Goal: Information Seeking & Learning: Learn about a topic

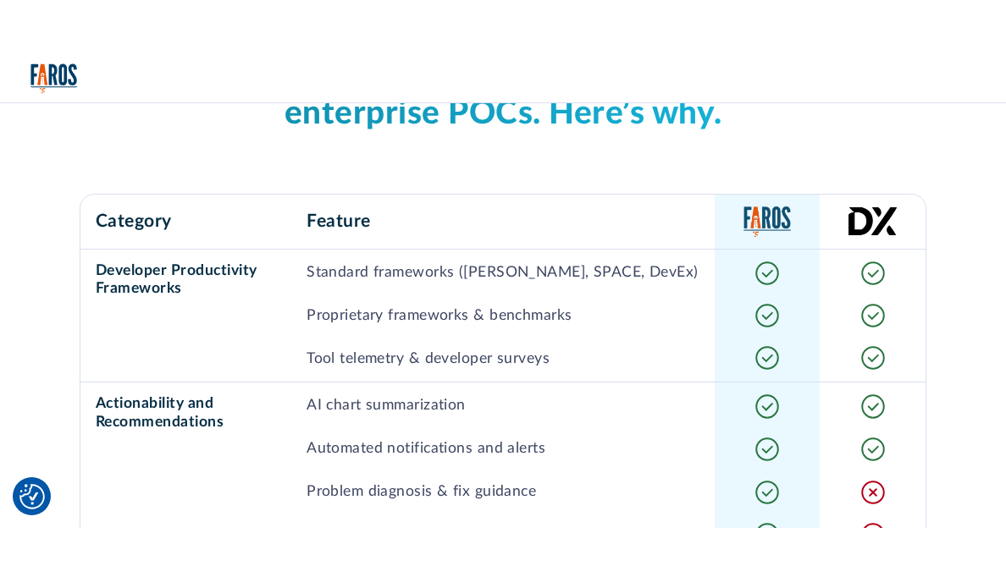
scroll to position [1380, 0]
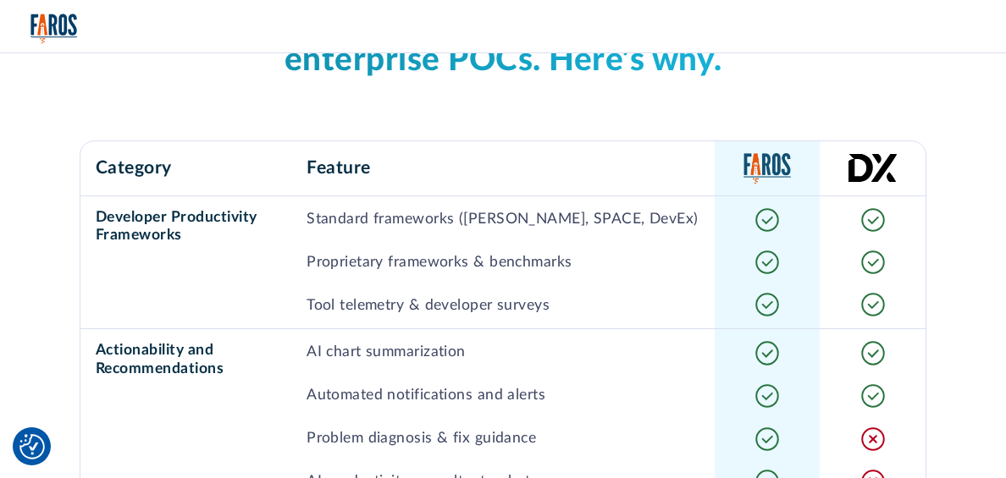
click at [479, 230] on p "Standard frameworks (DORA, SPACE, DevEx)" at bounding box center [503, 219] width 392 height 22
copy p "DORA"
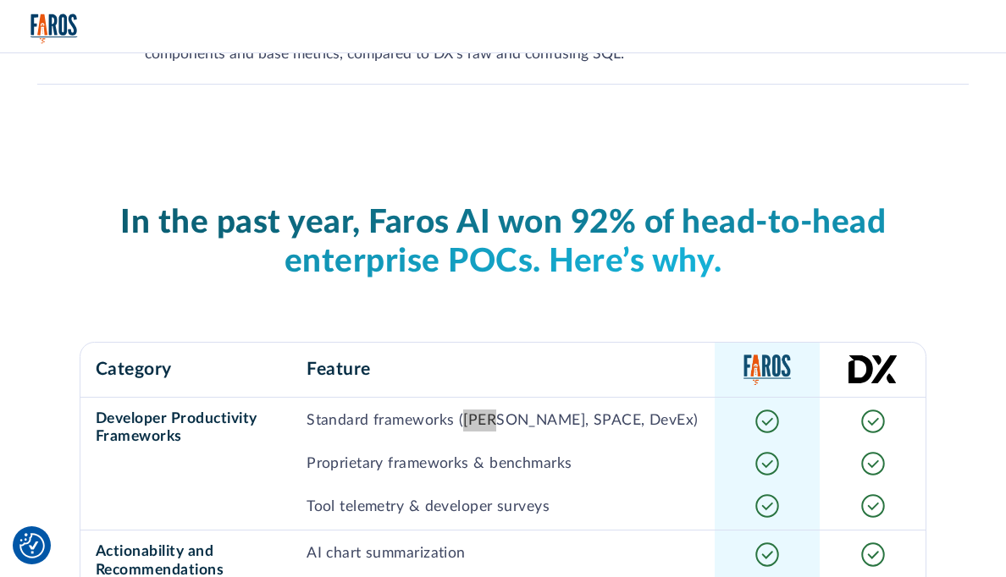
scroll to position [0, 0]
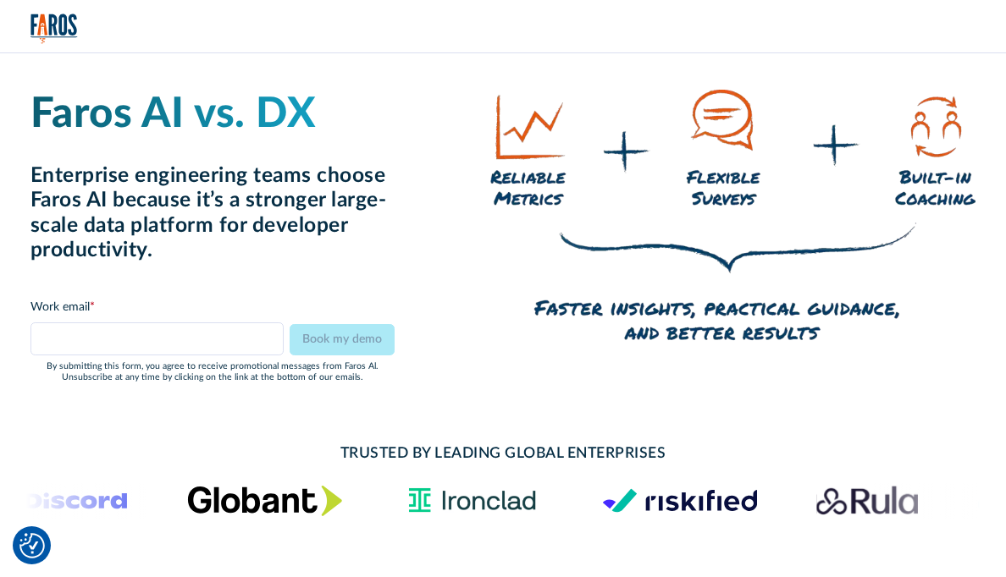
click at [61, 24] on img "home" at bounding box center [53, 29] width 47 height 30
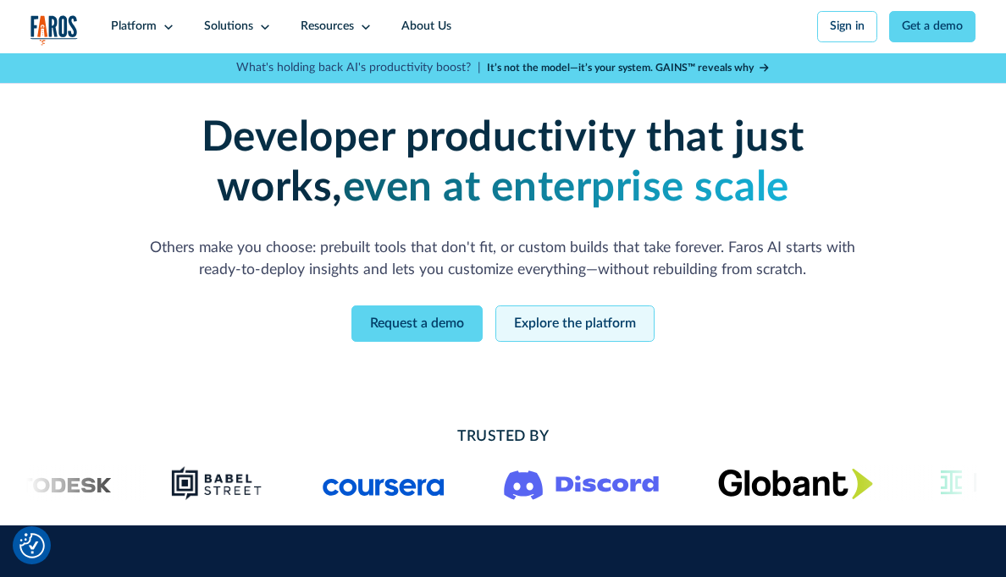
click at [590, 323] on link "Explore the platform" at bounding box center [574, 324] width 159 height 36
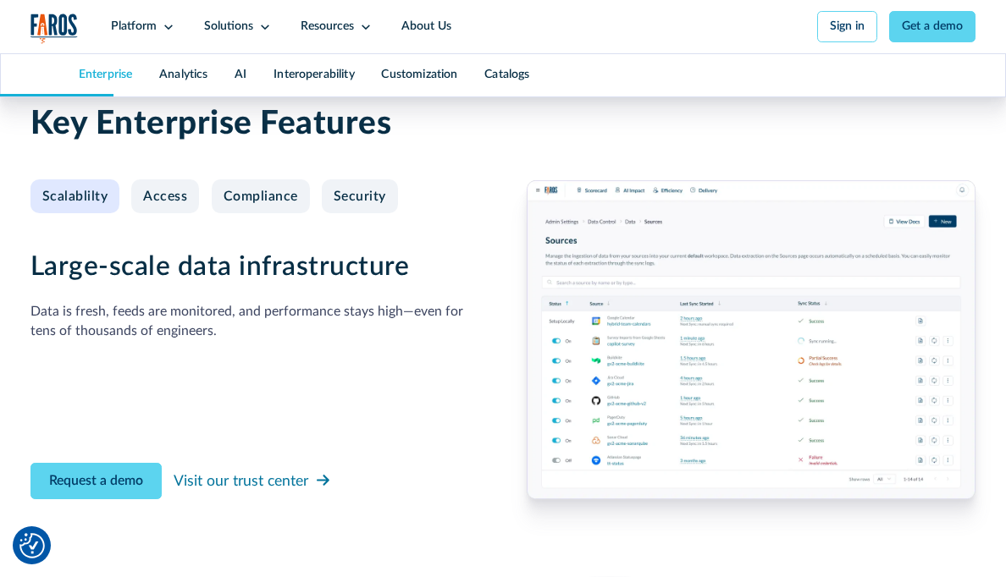
scroll to position [1557, 0]
click at [70, 204] on div "Scalablilty" at bounding box center [75, 196] width 66 height 16
click at [175, 204] on div "Access" at bounding box center [165, 196] width 44 height 16
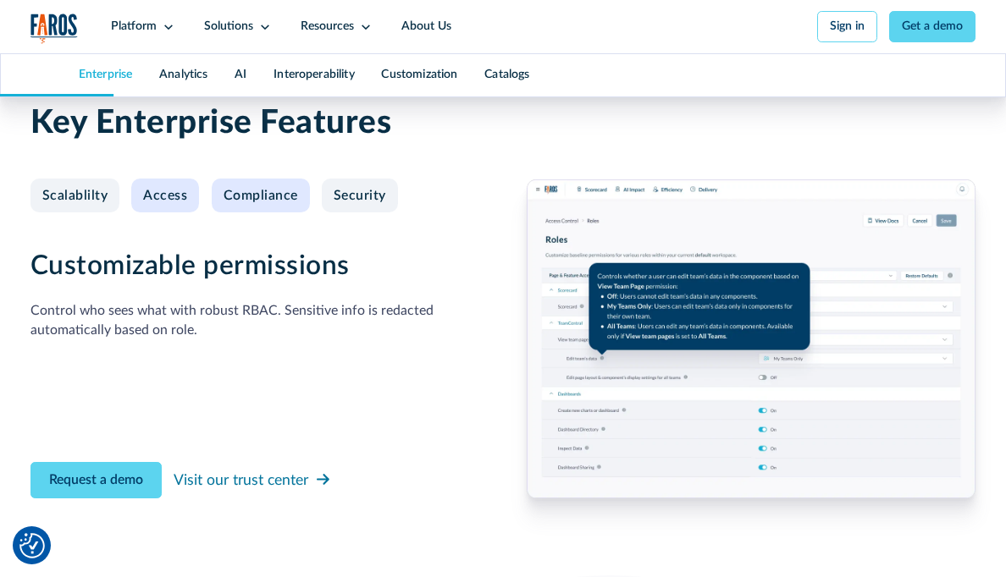
click at [246, 204] on div "Compliance" at bounding box center [261, 196] width 75 height 16
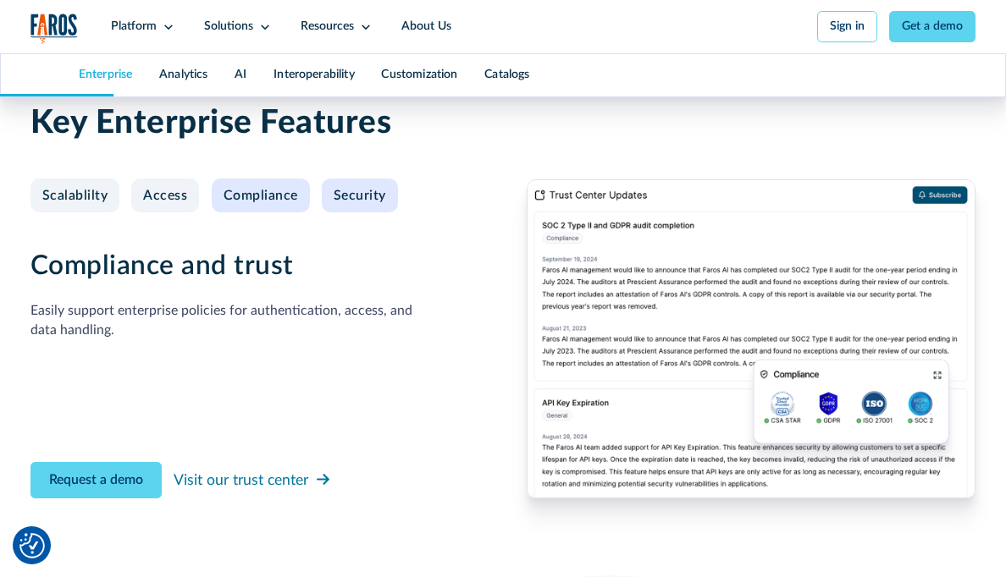
click at [343, 204] on div "Security" at bounding box center [360, 196] width 52 height 16
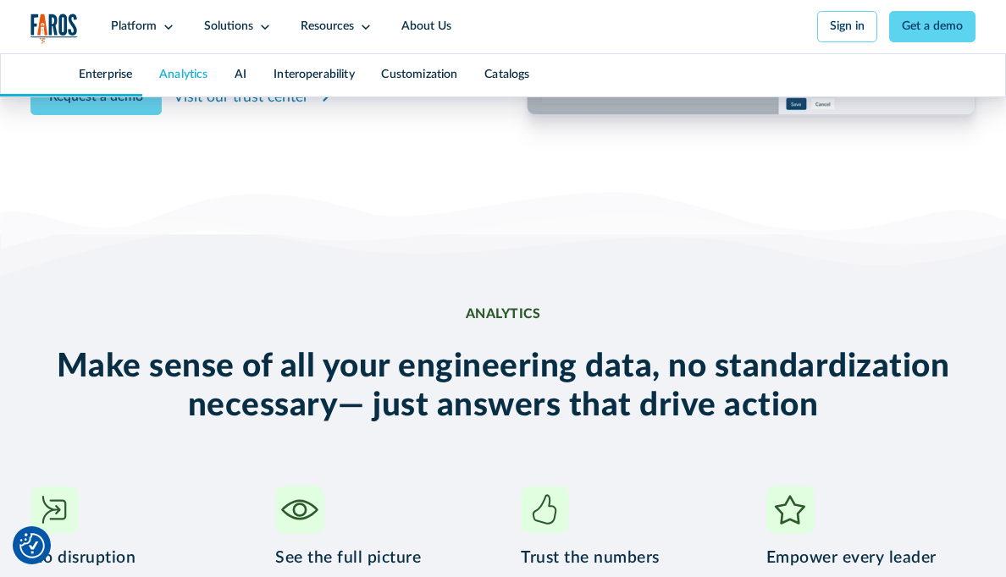
scroll to position [1942, 0]
click at [284, 108] on div "Visit our trust center" at bounding box center [241, 97] width 135 height 22
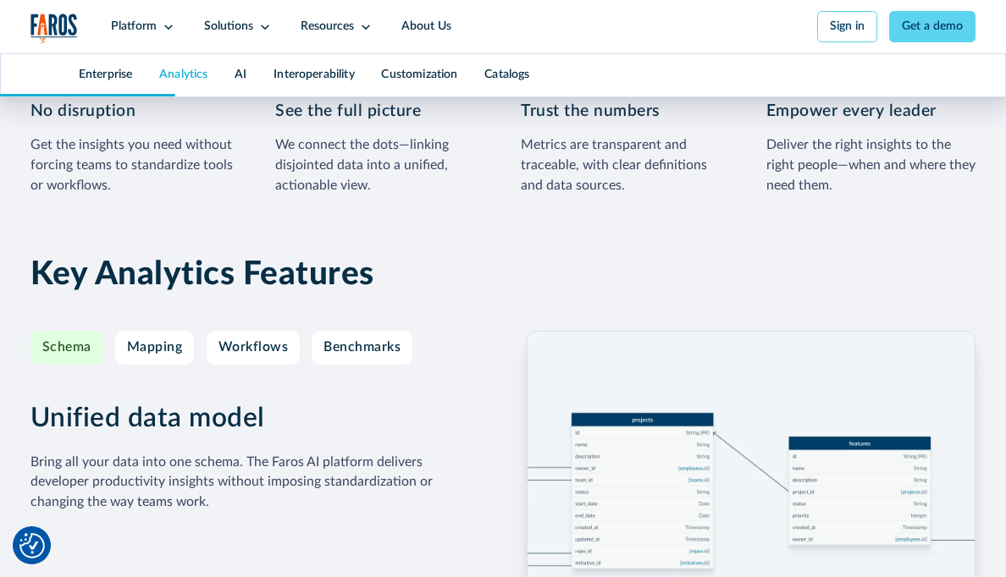
scroll to position [2466, 0]
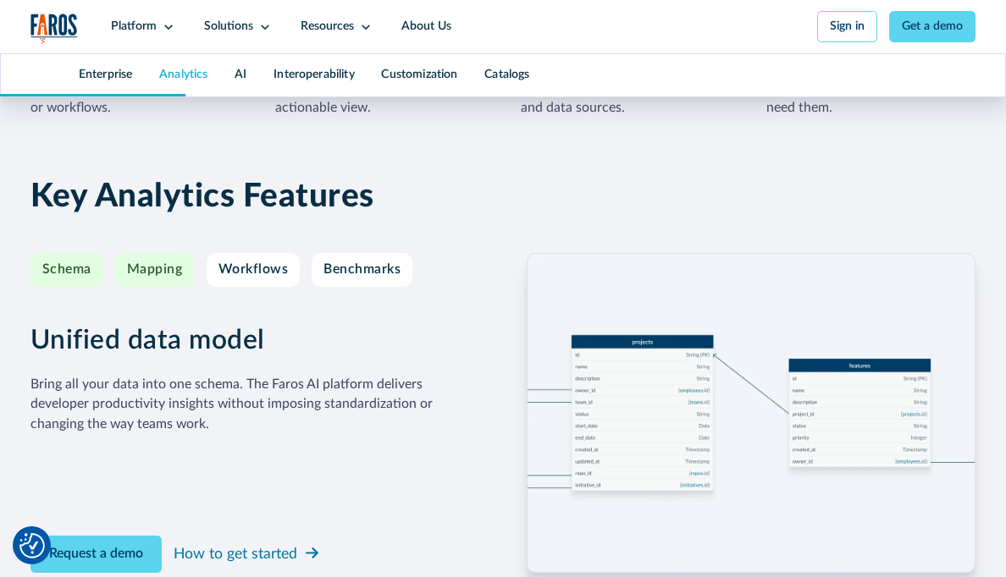
click at [159, 278] on div "Mapping" at bounding box center [155, 270] width 56 height 16
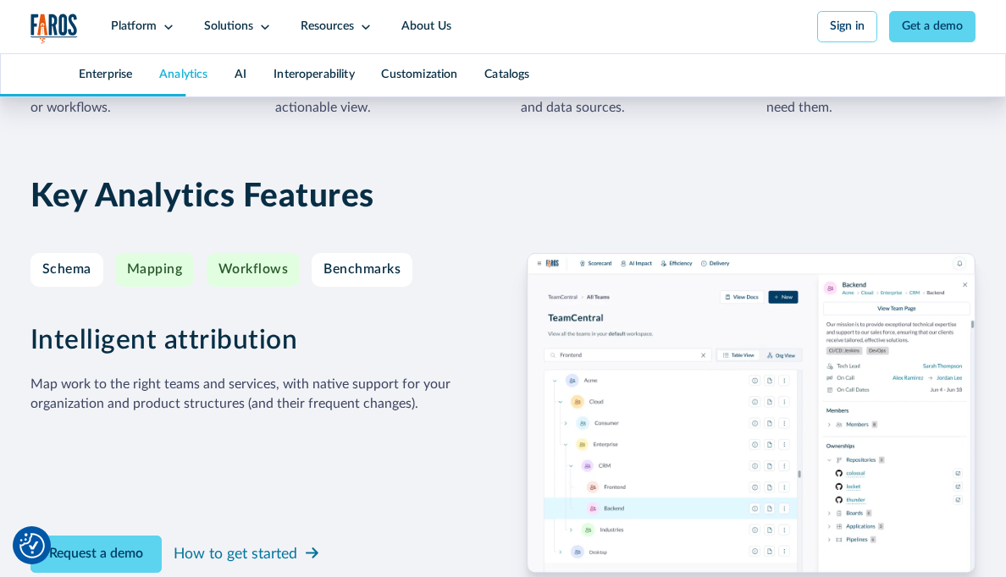
click at [219, 278] on div "Workflows" at bounding box center [253, 270] width 70 height 16
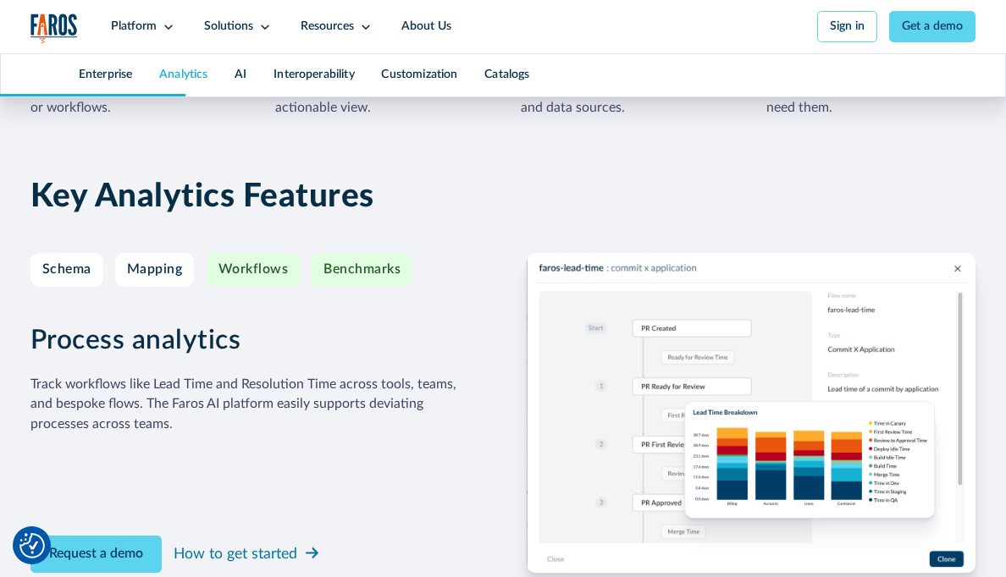
click at [358, 278] on div "Benchmarks" at bounding box center [361, 270] width 77 height 16
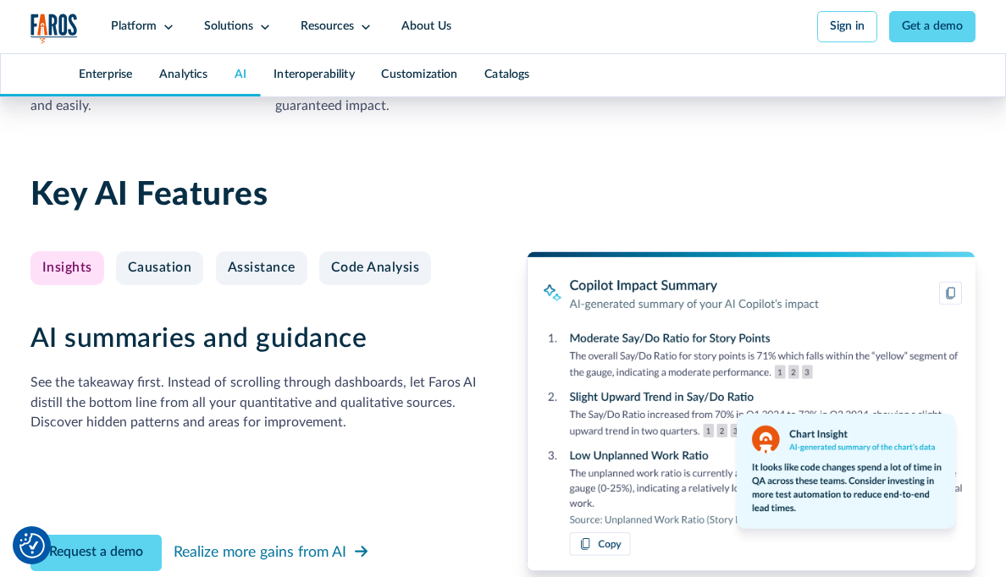
scroll to position [3496, 0]
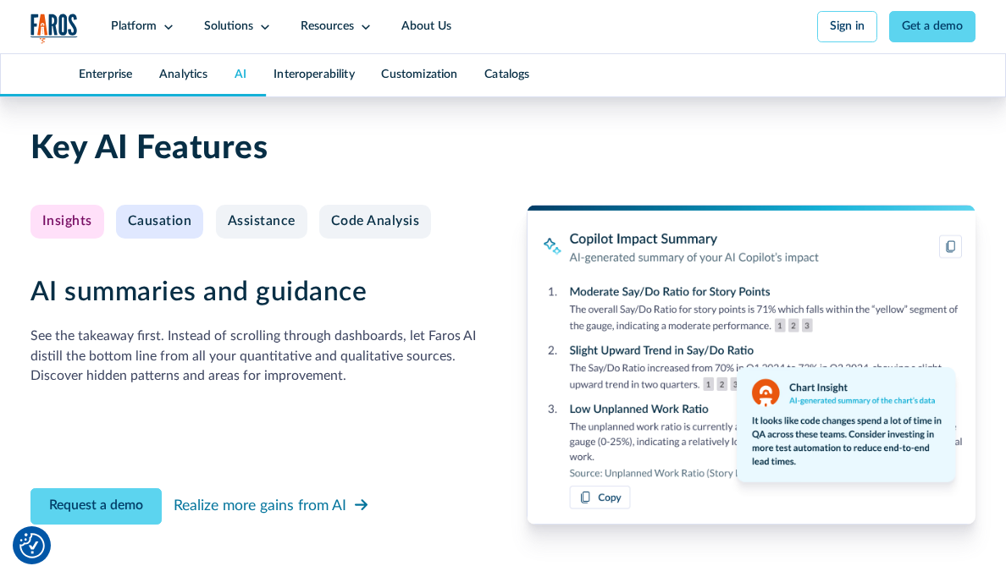
click at [162, 229] on div "Causation" at bounding box center [160, 221] width 64 height 16
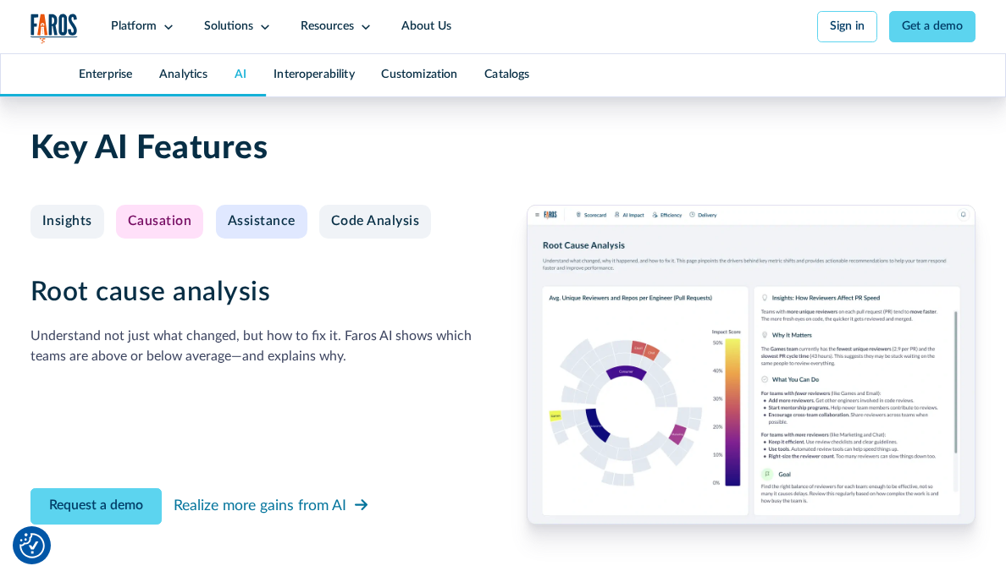
click at [254, 229] on div "Assistance" at bounding box center [262, 221] width 68 height 16
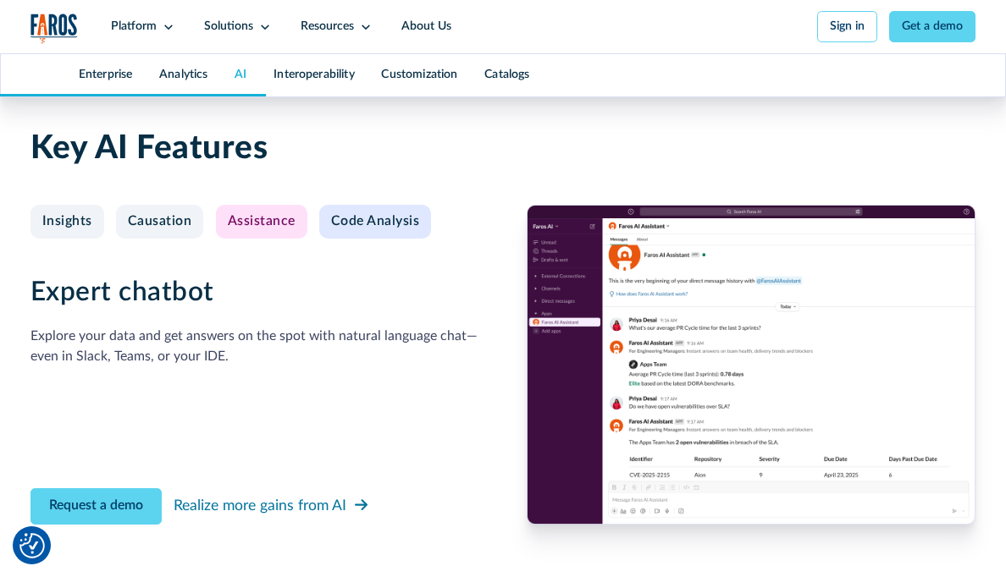
click at [378, 229] on div "Code Analysis" at bounding box center [375, 221] width 89 height 16
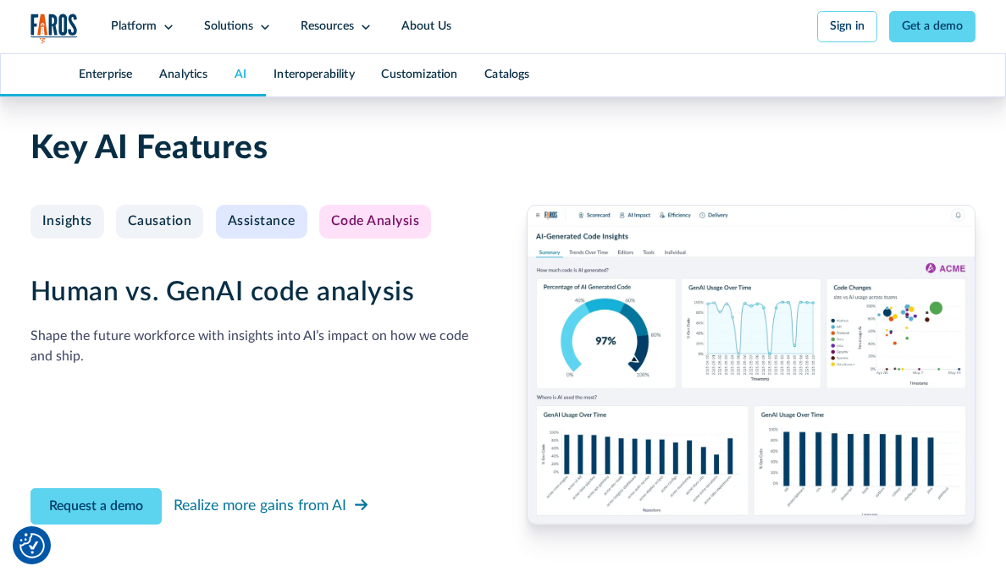
click at [250, 229] on div "Assistance" at bounding box center [262, 221] width 68 height 16
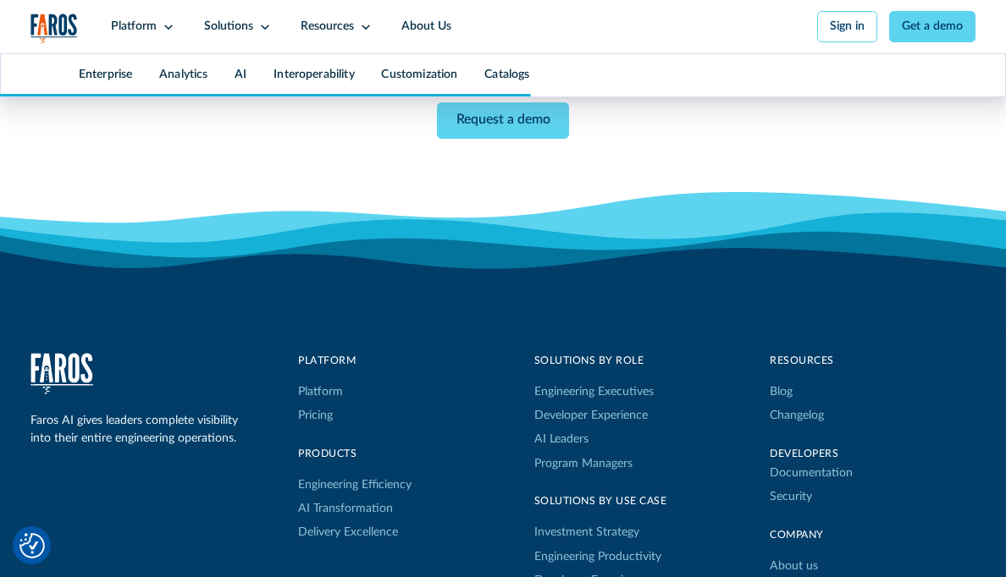
scroll to position [7785, 0]
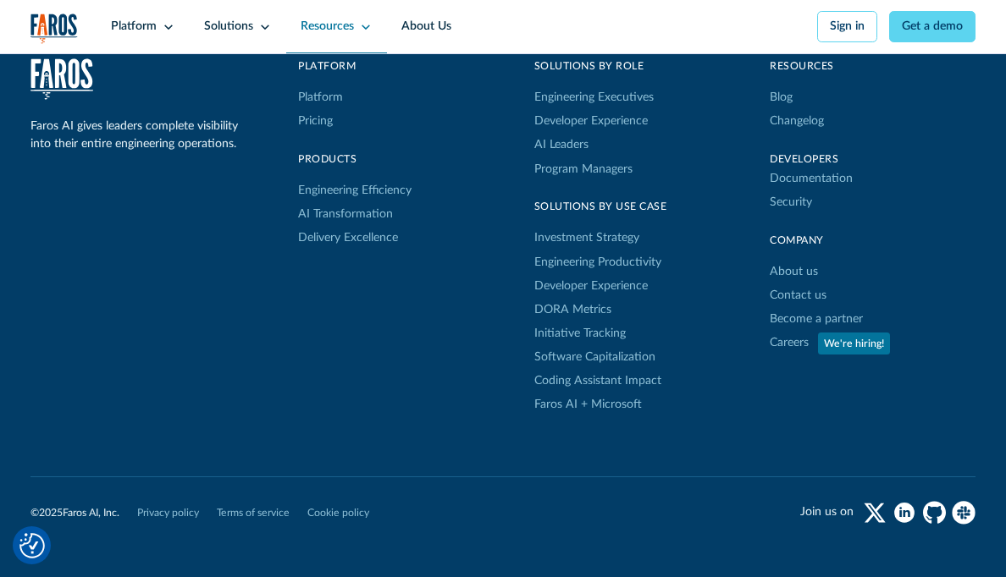
click at [360, 31] on div "Resources" at bounding box center [336, 26] width 101 height 53
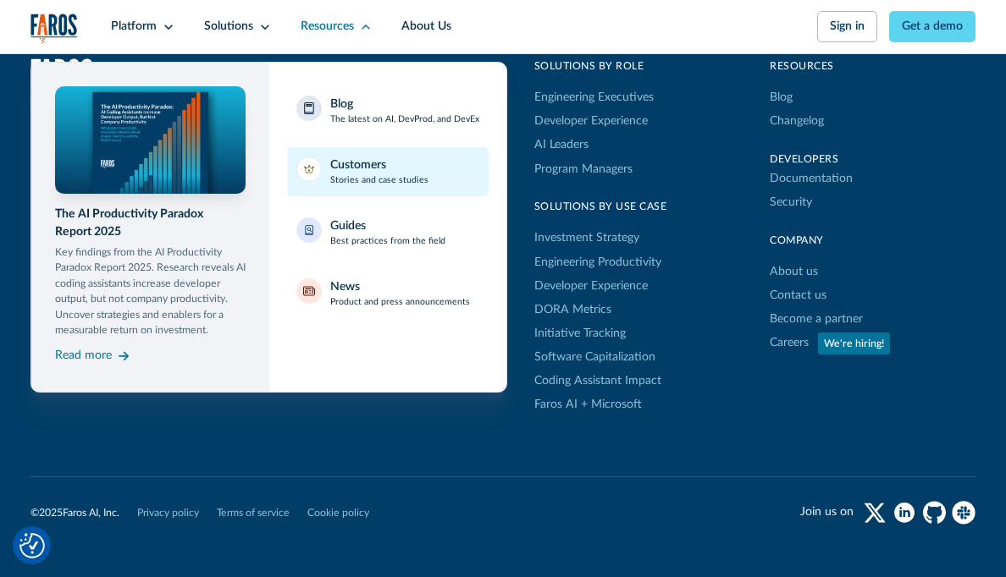
click at [377, 167] on div "Customers" at bounding box center [358, 166] width 56 height 18
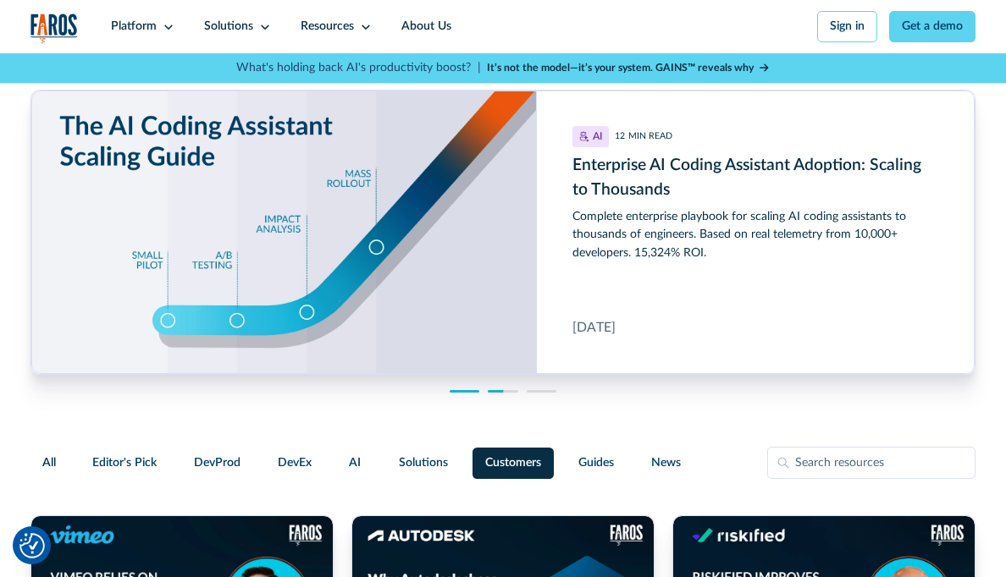
click at [456, 394] on div at bounding box center [465, 391] width 30 height 3
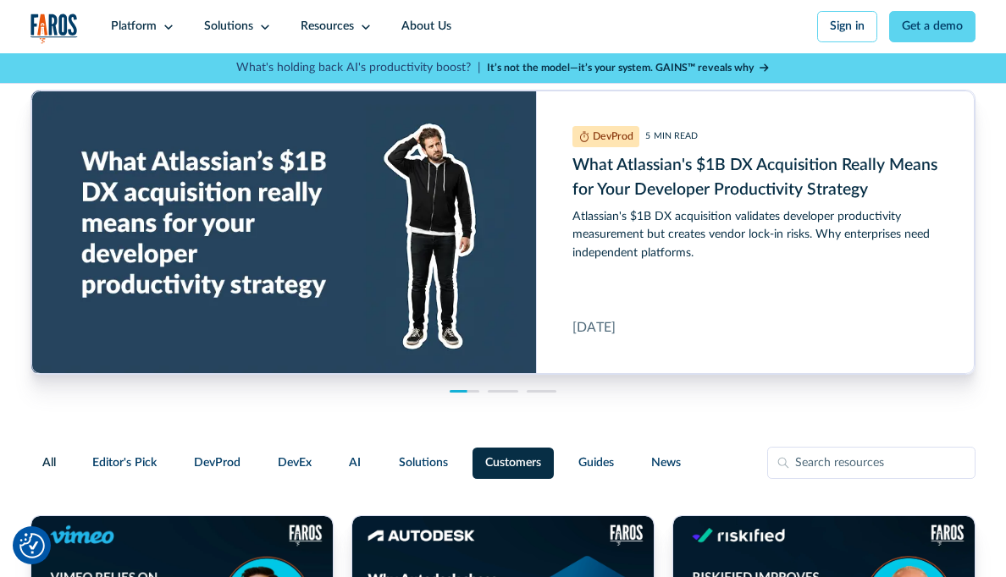
click at [542, 391] on div "DevProd 5 MIN READ What Atlassian's $1B DX Acquisition Really Means for Your De…" at bounding box center [503, 231] width 946 height 357
click at [496, 394] on div at bounding box center [503, 391] width 30 height 3
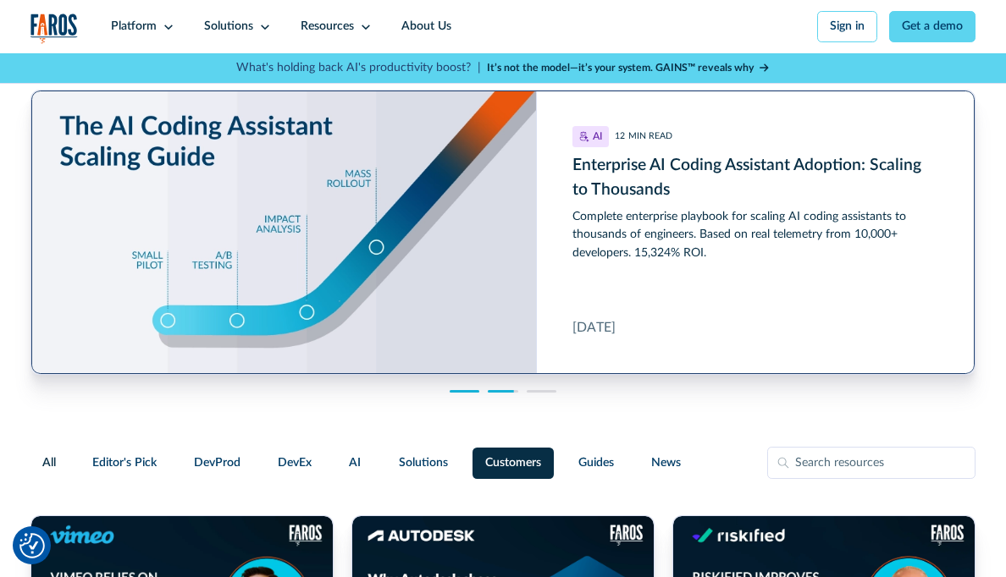
click at [573, 305] on link "Enterprise AI Coding Assistant Adoption: Scaling to Thousands" at bounding box center [503, 233] width 944 height 284
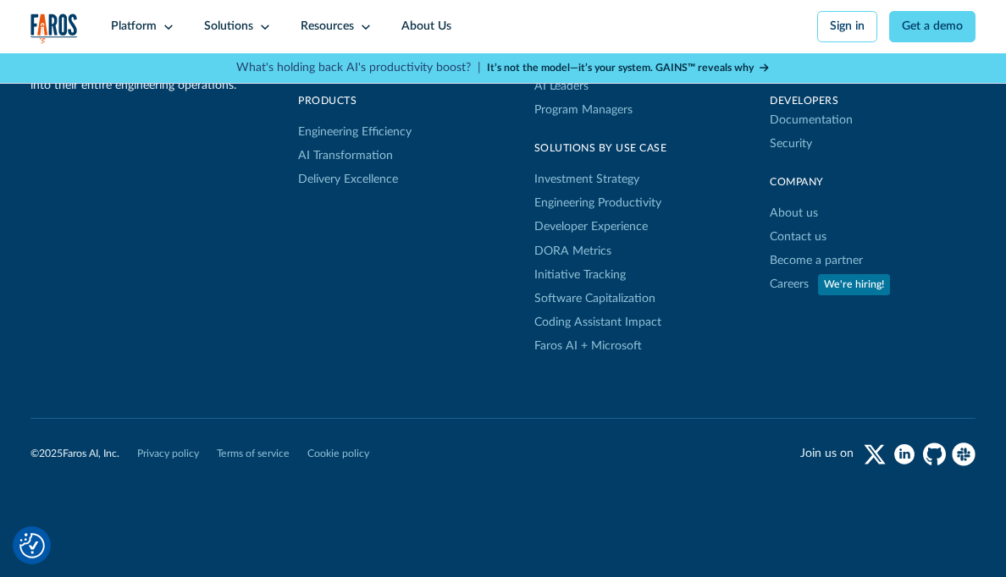
scroll to position [1953, 0]
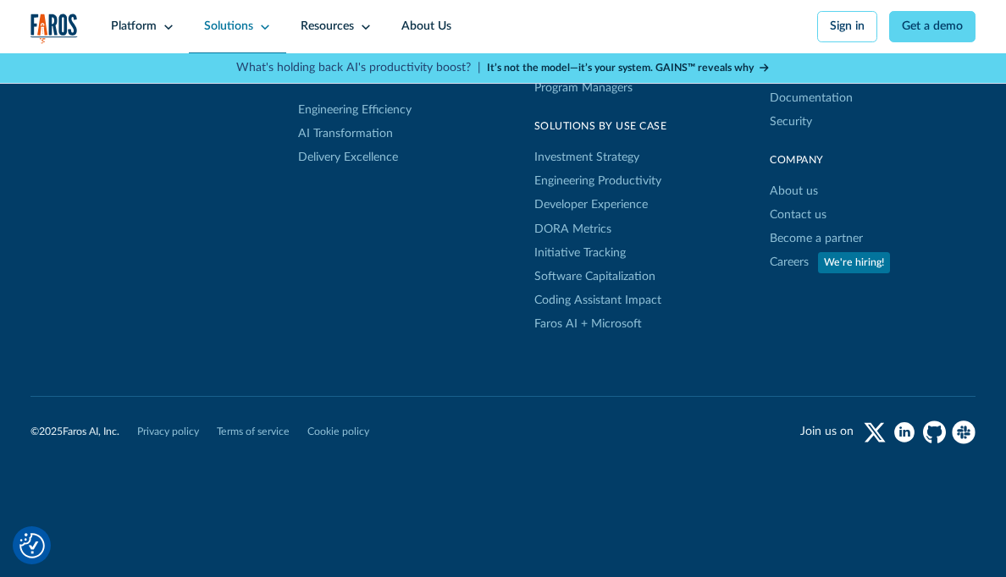
click at [265, 19] on div "Solutions" at bounding box center [237, 26] width 97 height 53
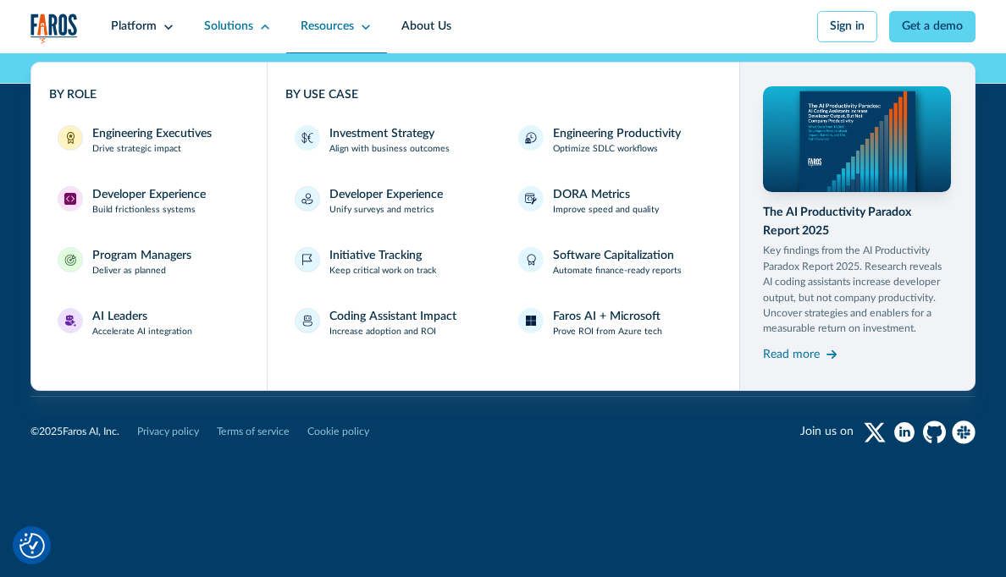
click at [359, 23] on div "Resources" at bounding box center [336, 26] width 101 height 53
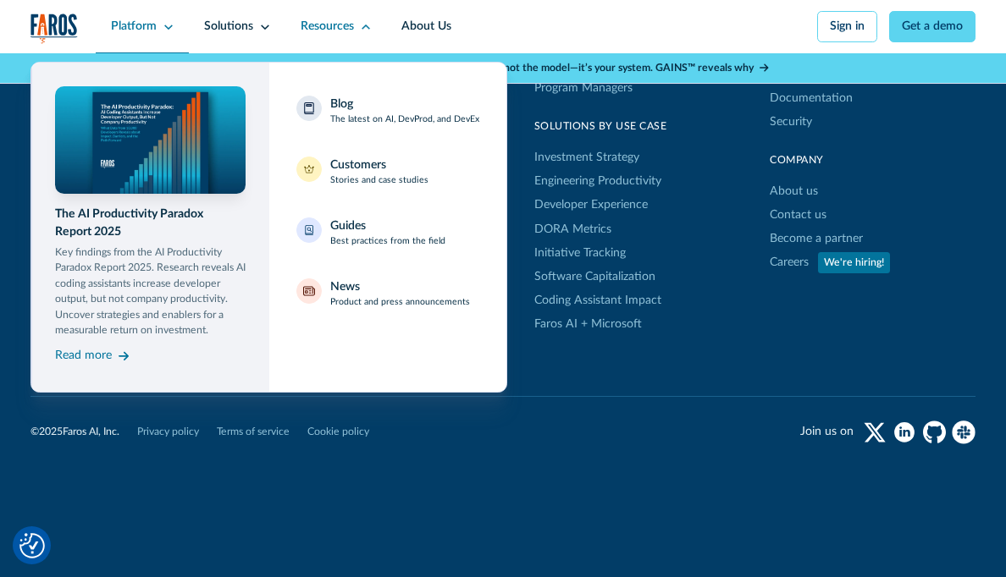
click at [149, 20] on div "Platform" at bounding box center [134, 27] width 46 height 18
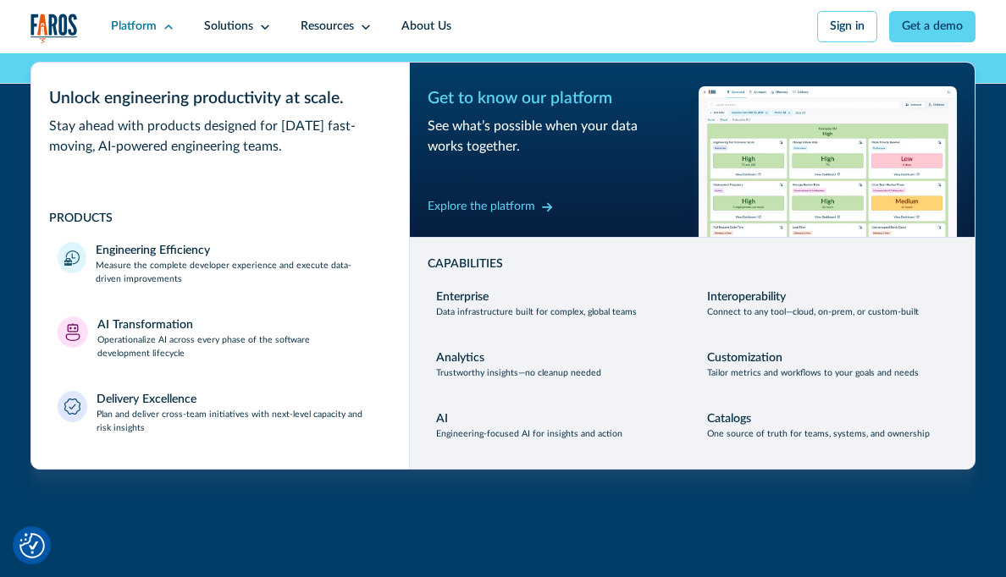
click at [561, 27] on nav "Platform Unlock engineering productivity at scale. Stay ahead with products des…" at bounding box center [536, 26] width 880 height 53
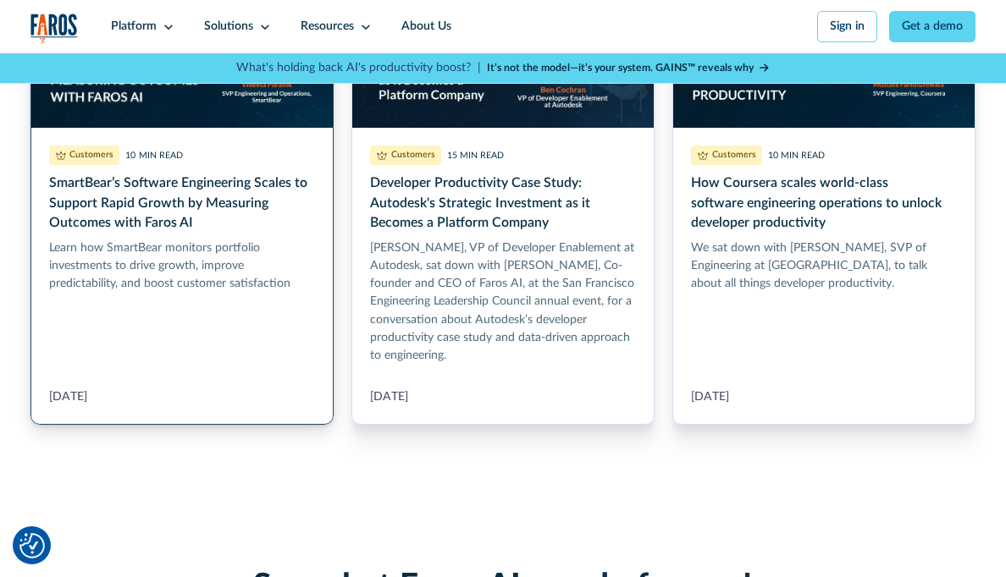
scroll to position [922, 0]
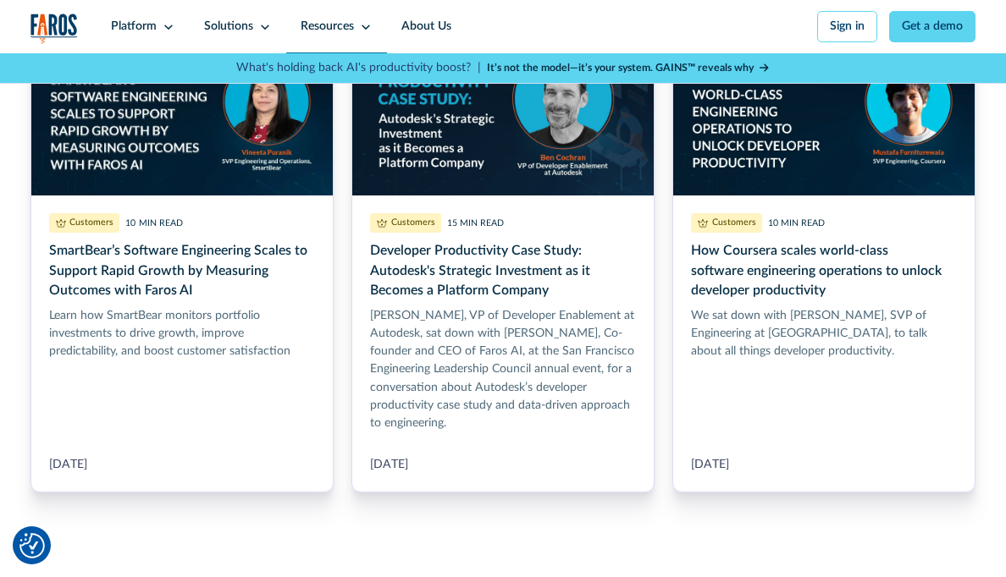
click at [334, 31] on div "Resources" at bounding box center [327, 27] width 53 height 18
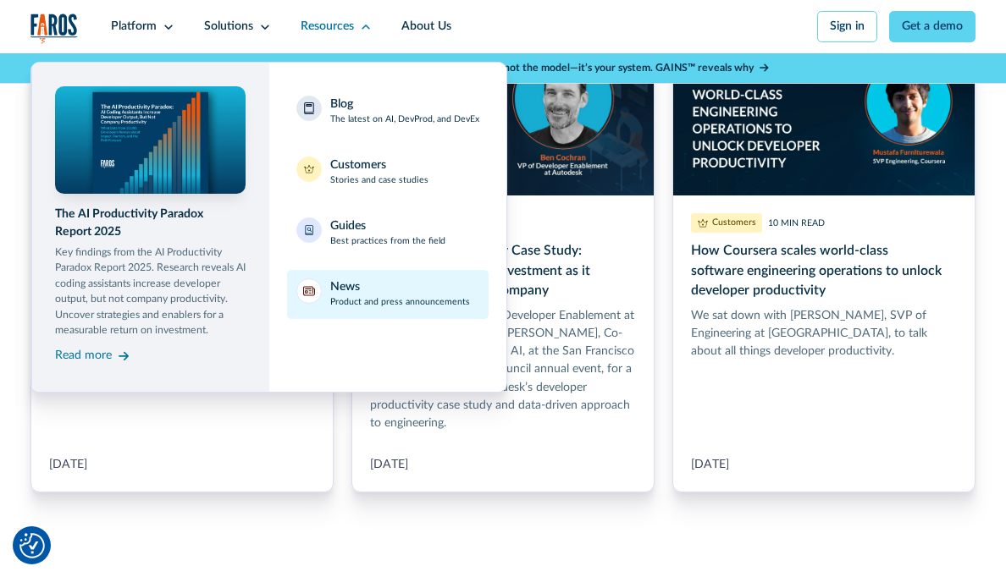
click at [452, 300] on p "Product and press announcements" at bounding box center [400, 303] width 140 height 14
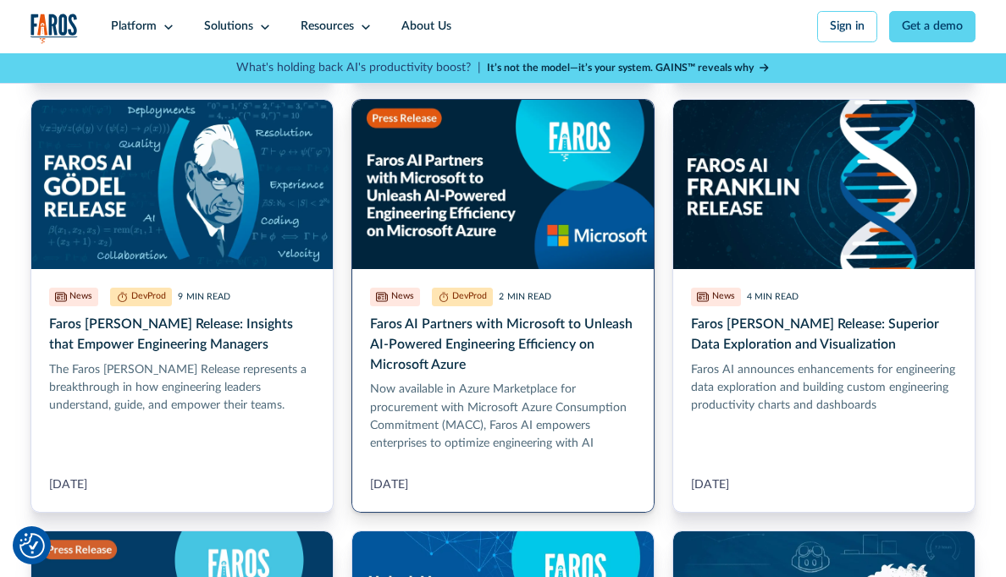
scroll to position [688, 0]
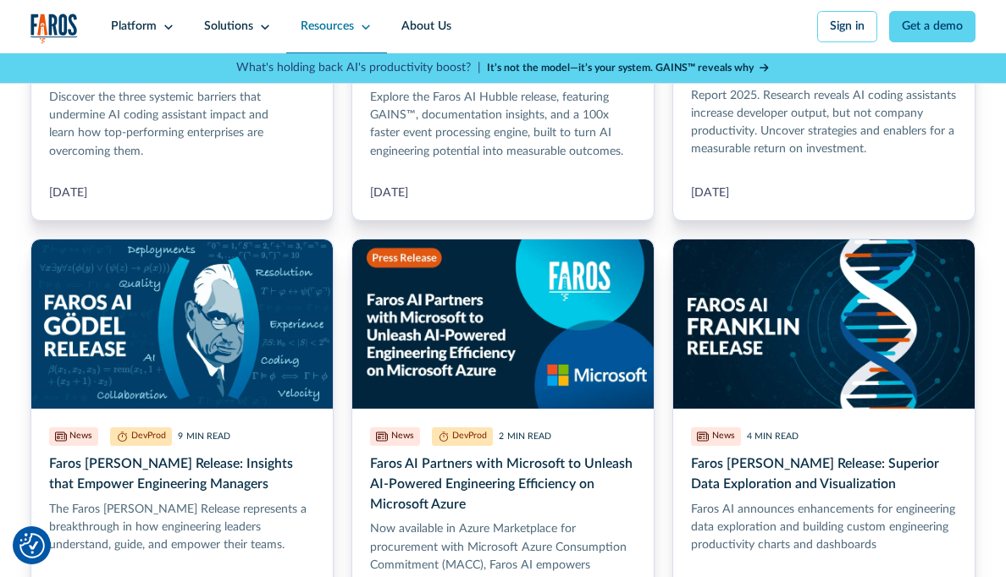
click at [356, 19] on div "Resources" at bounding box center [336, 26] width 101 height 53
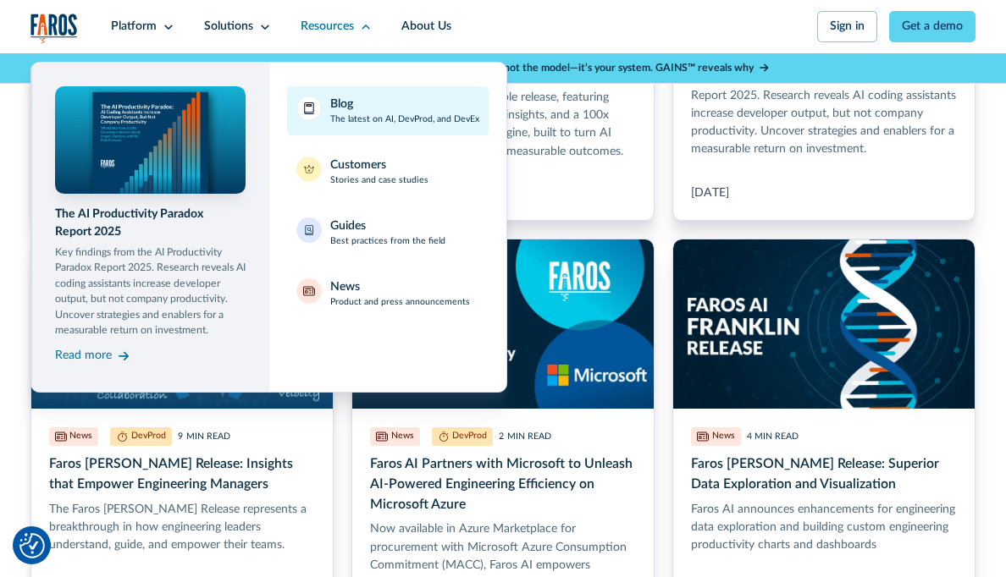
click at [427, 130] on link "Blog The latest on AI, DevProd, and DevEx" at bounding box center [388, 110] width 202 height 49
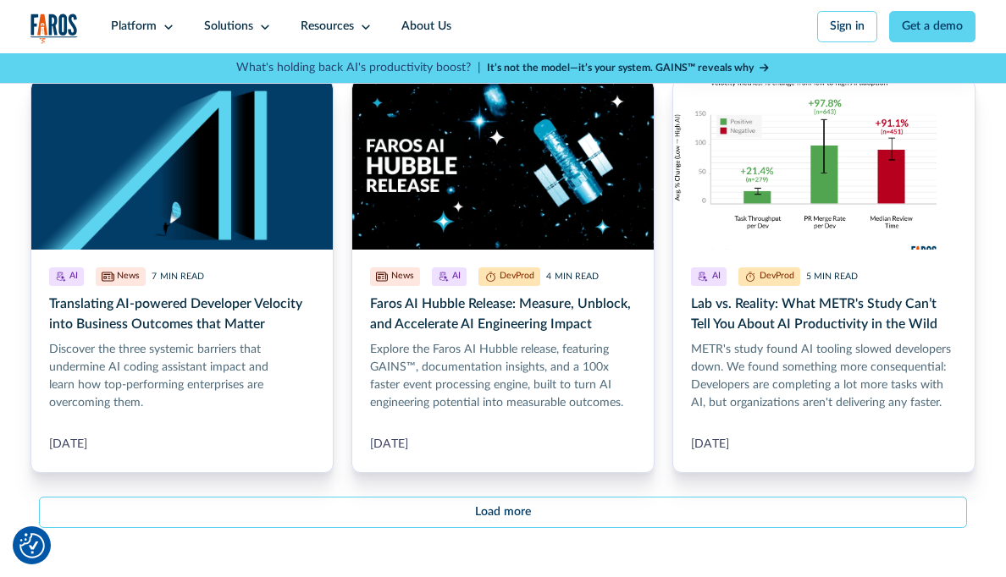
scroll to position [1926, 0]
